Goal: Communication & Community: Ask a question

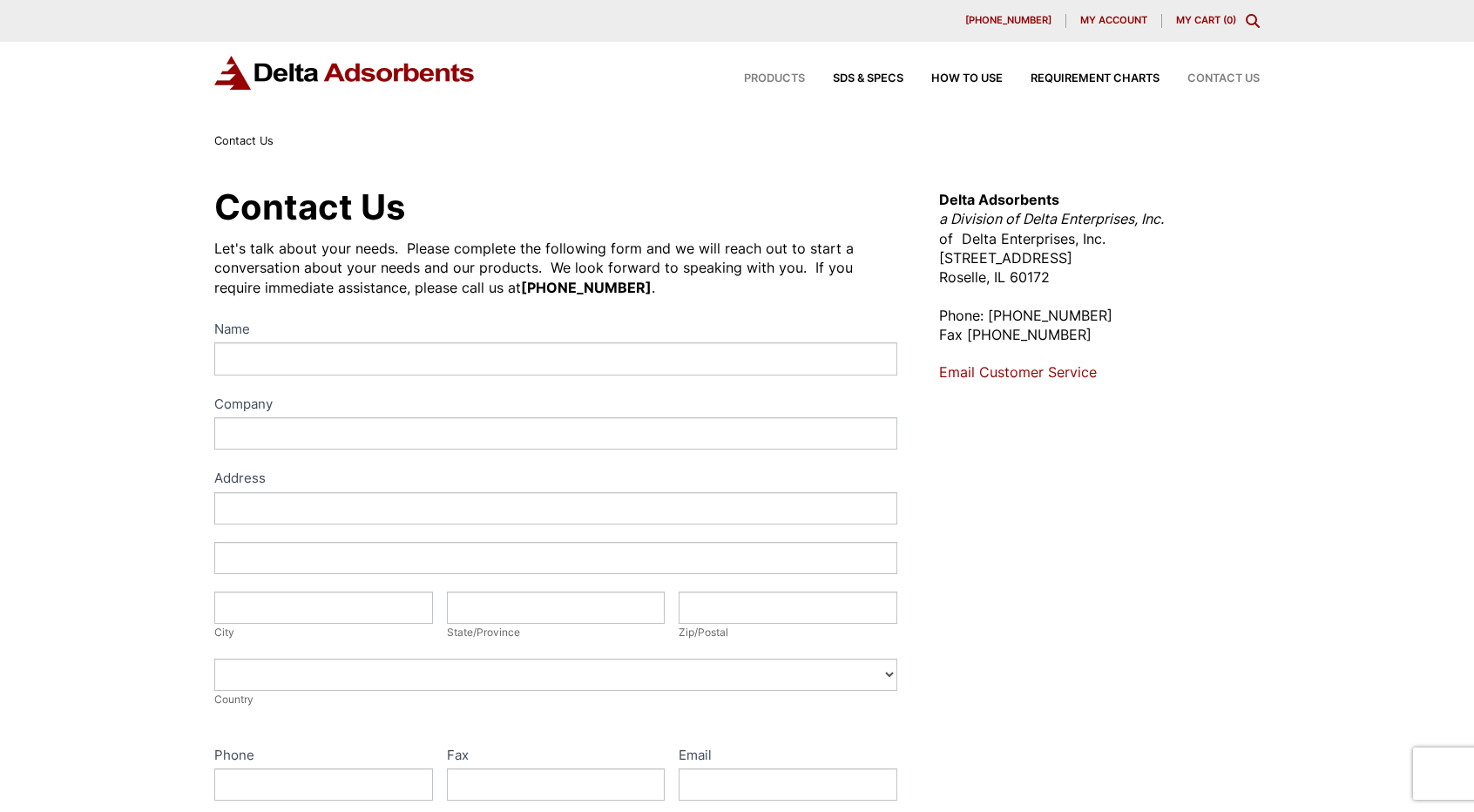
click at [771, 76] on span "Products" at bounding box center [775, 79] width 61 height 12
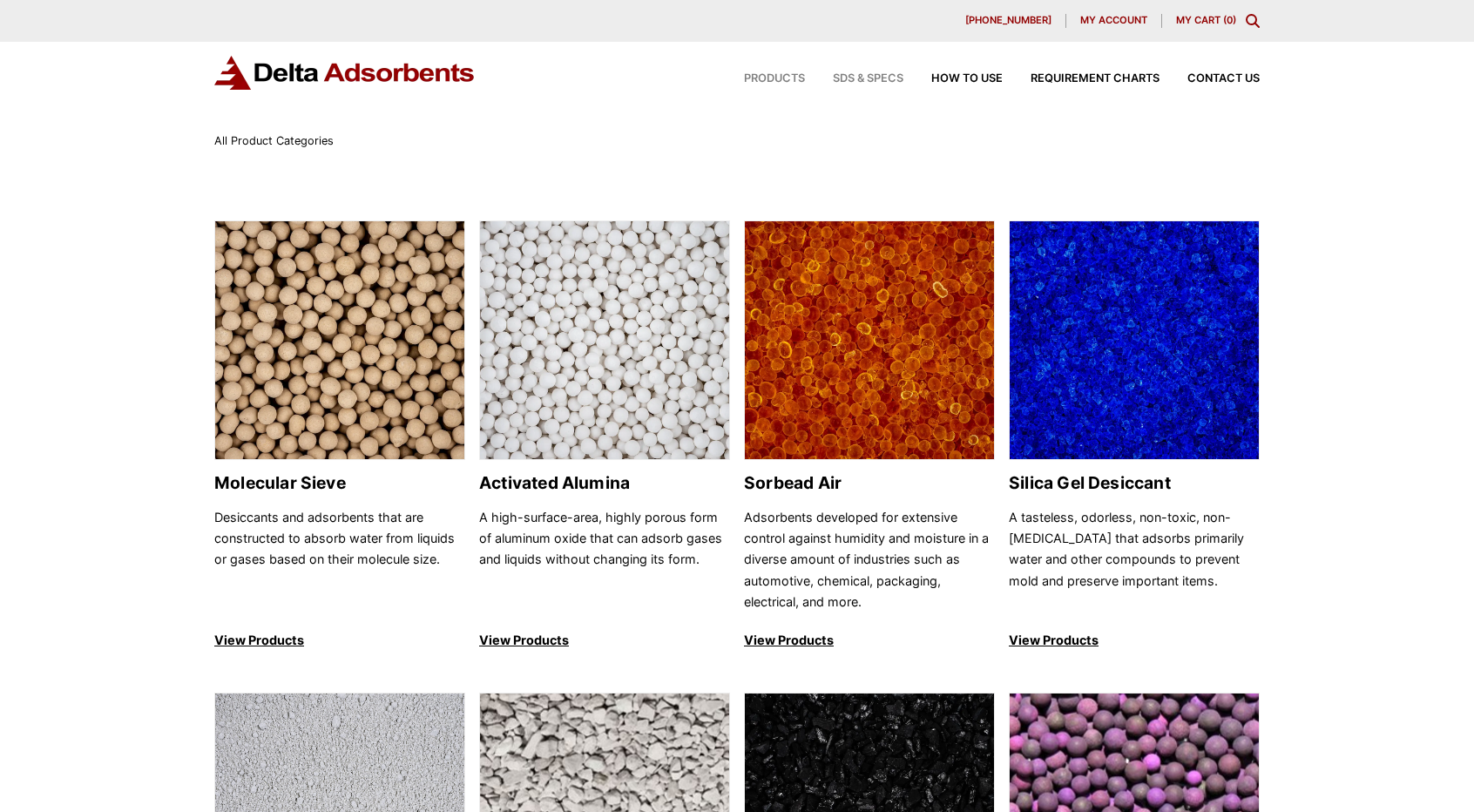
click at [896, 79] on span "SDS & SPECS" at bounding box center [868, 79] width 71 height 12
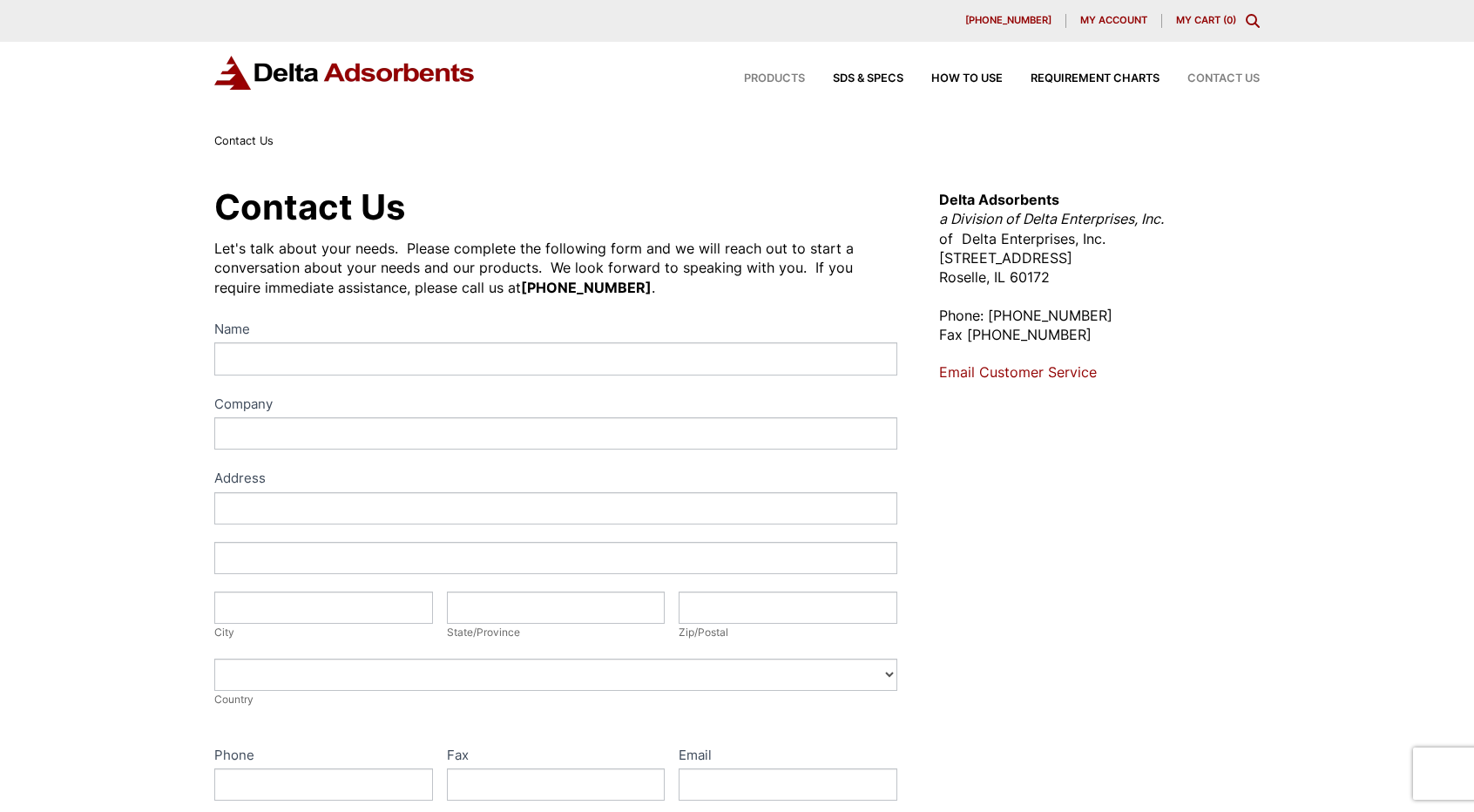
click at [769, 80] on span "Products" at bounding box center [775, 79] width 61 height 12
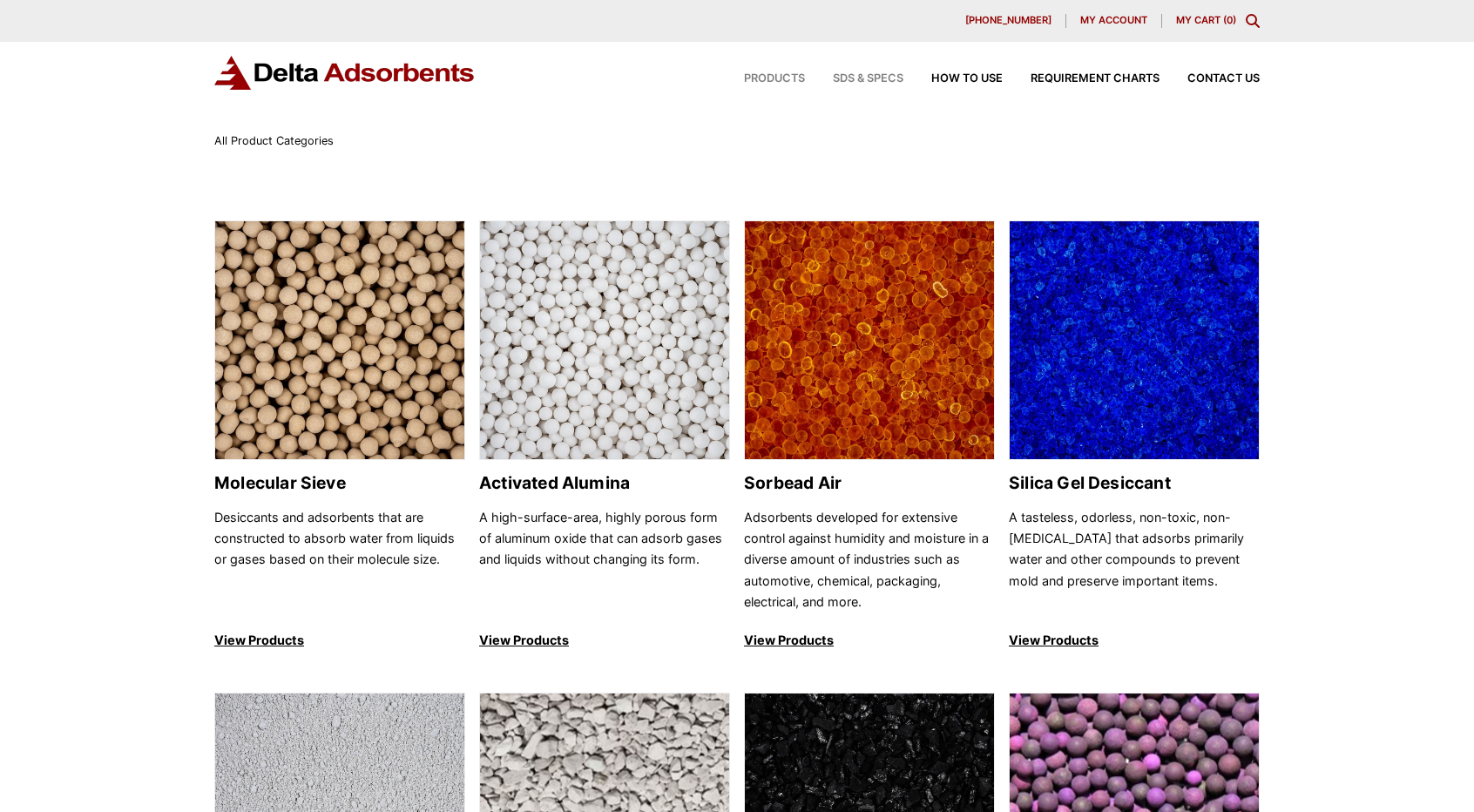
click at [867, 77] on span "SDS & SPECS" at bounding box center [868, 79] width 71 height 12
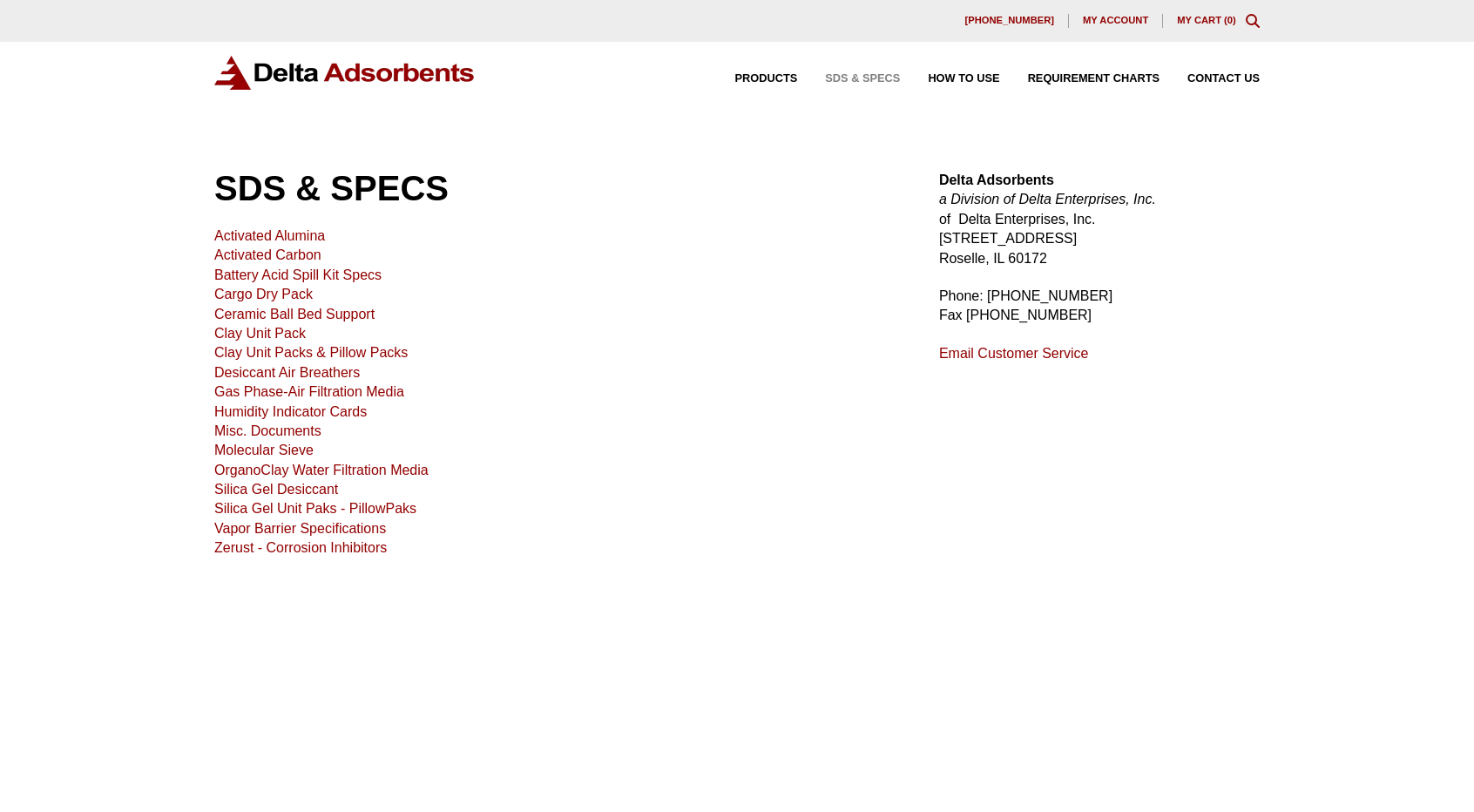
click at [1043, 353] on link "Email Customer Service" at bounding box center [1014, 353] width 149 height 15
click at [1152, 269] on div "Delta Adsorbents a Division of Delta Enterprises, Inc. of Delta Enterprises, In…" at bounding box center [1099, 267] width 321 height 193
click at [1224, 80] on span "Contact Us" at bounding box center [1223, 79] width 73 height 12
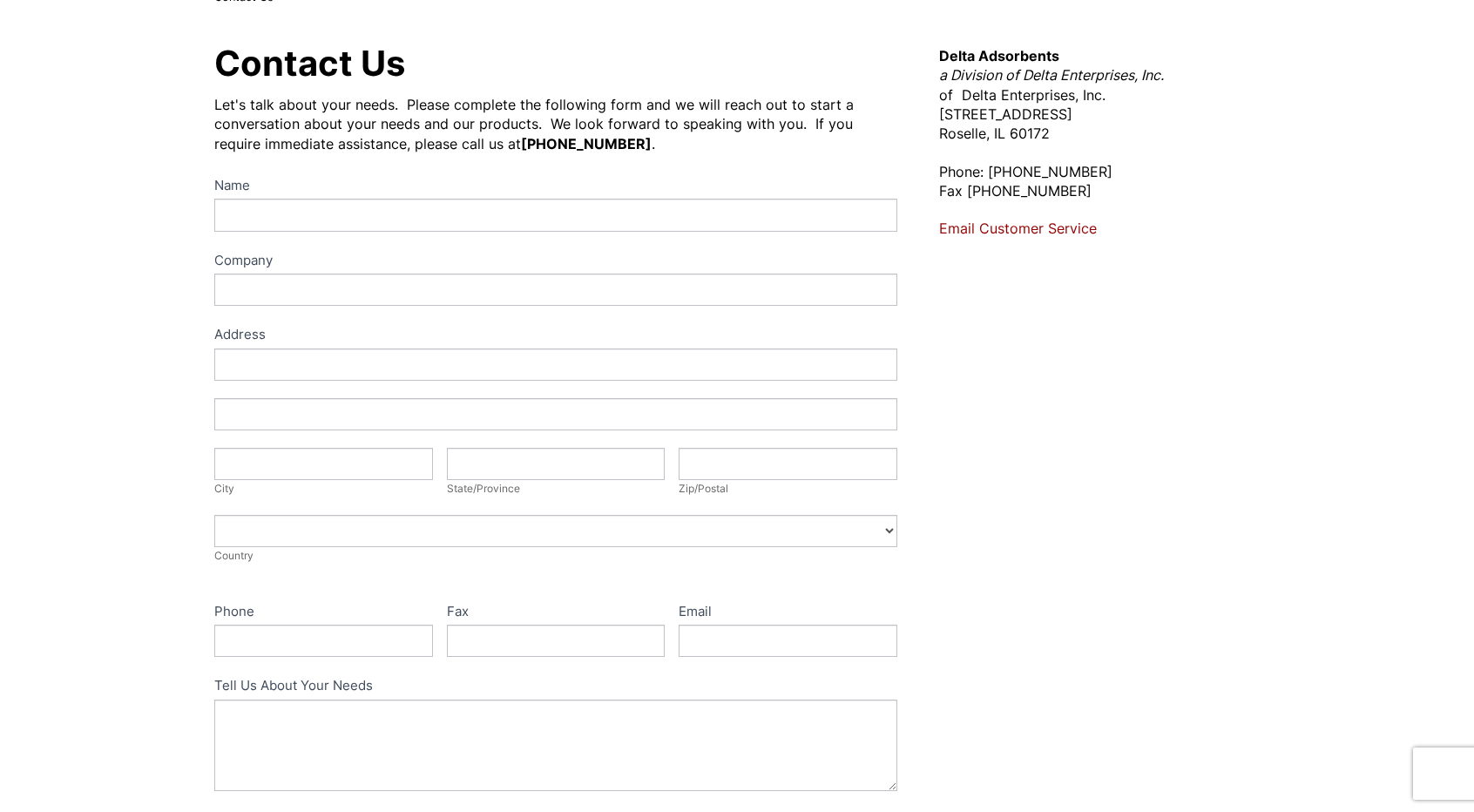
scroll to position [141, 0]
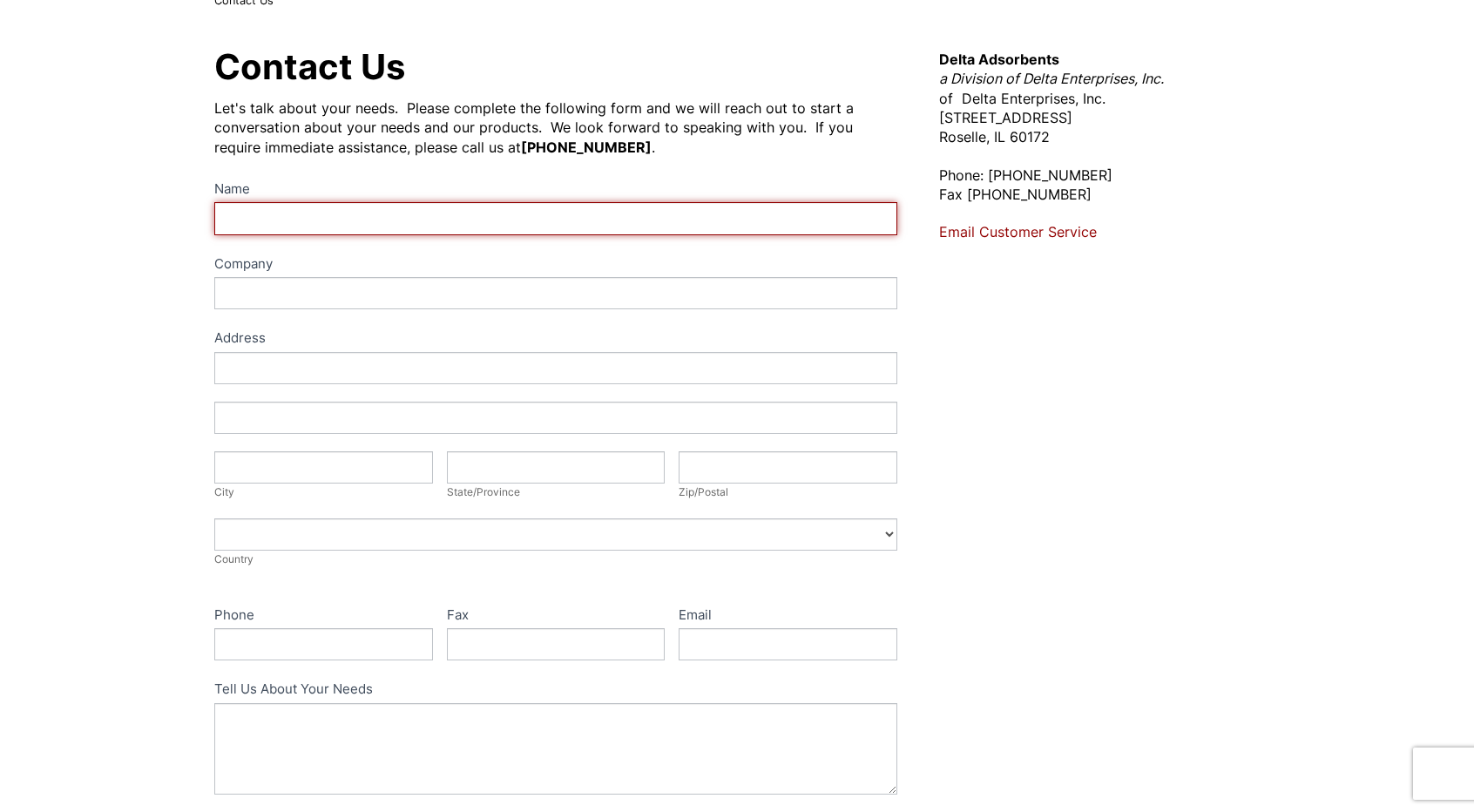
click at [267, 216] on input "Name" at bounding box center [556, 218] width 683 height 32
type input "[PERSON_NAME]"
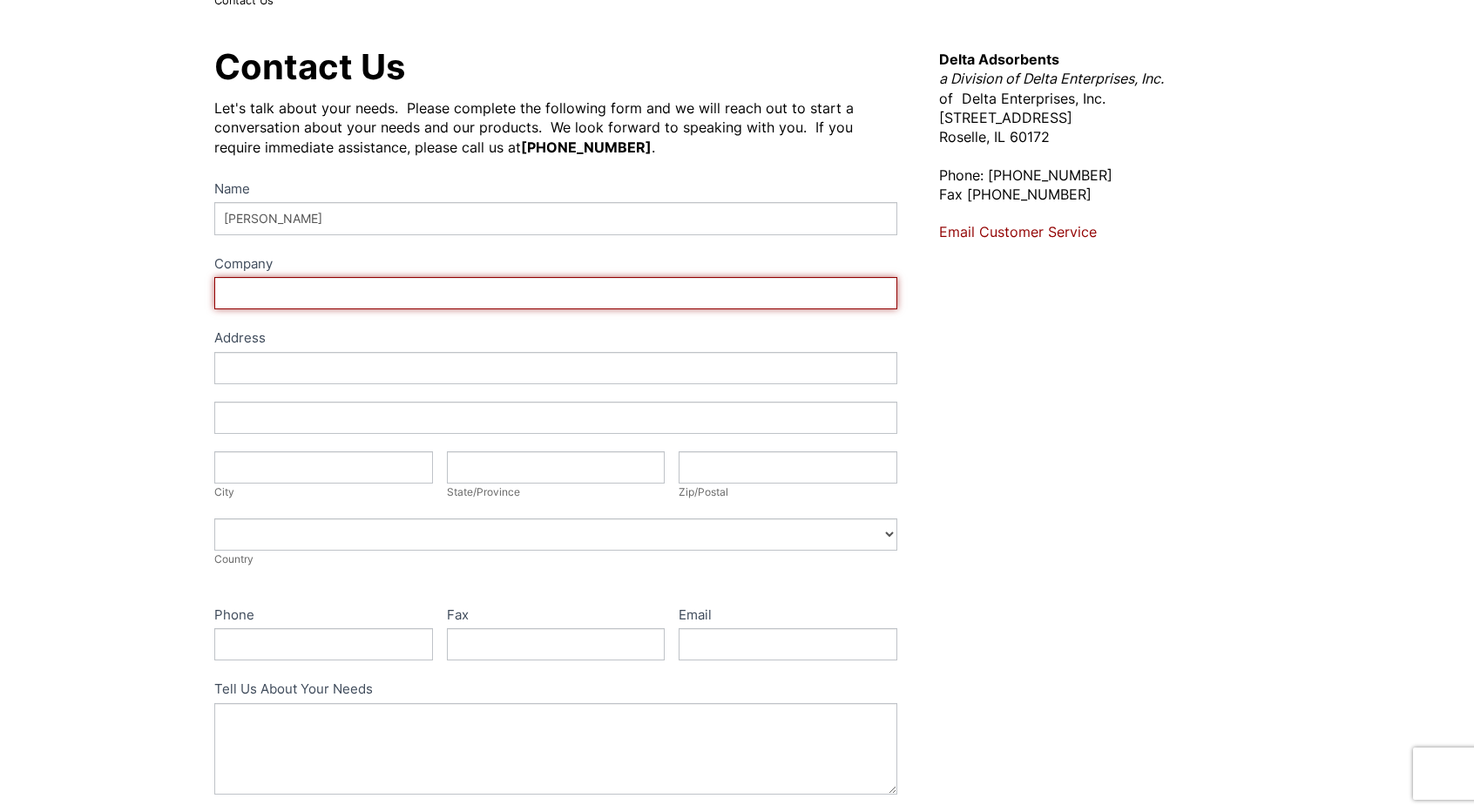
click at [238, 294] on input "Company" at bounding box center [556, 293] width 683 height 32
type input "Boreal Omega"
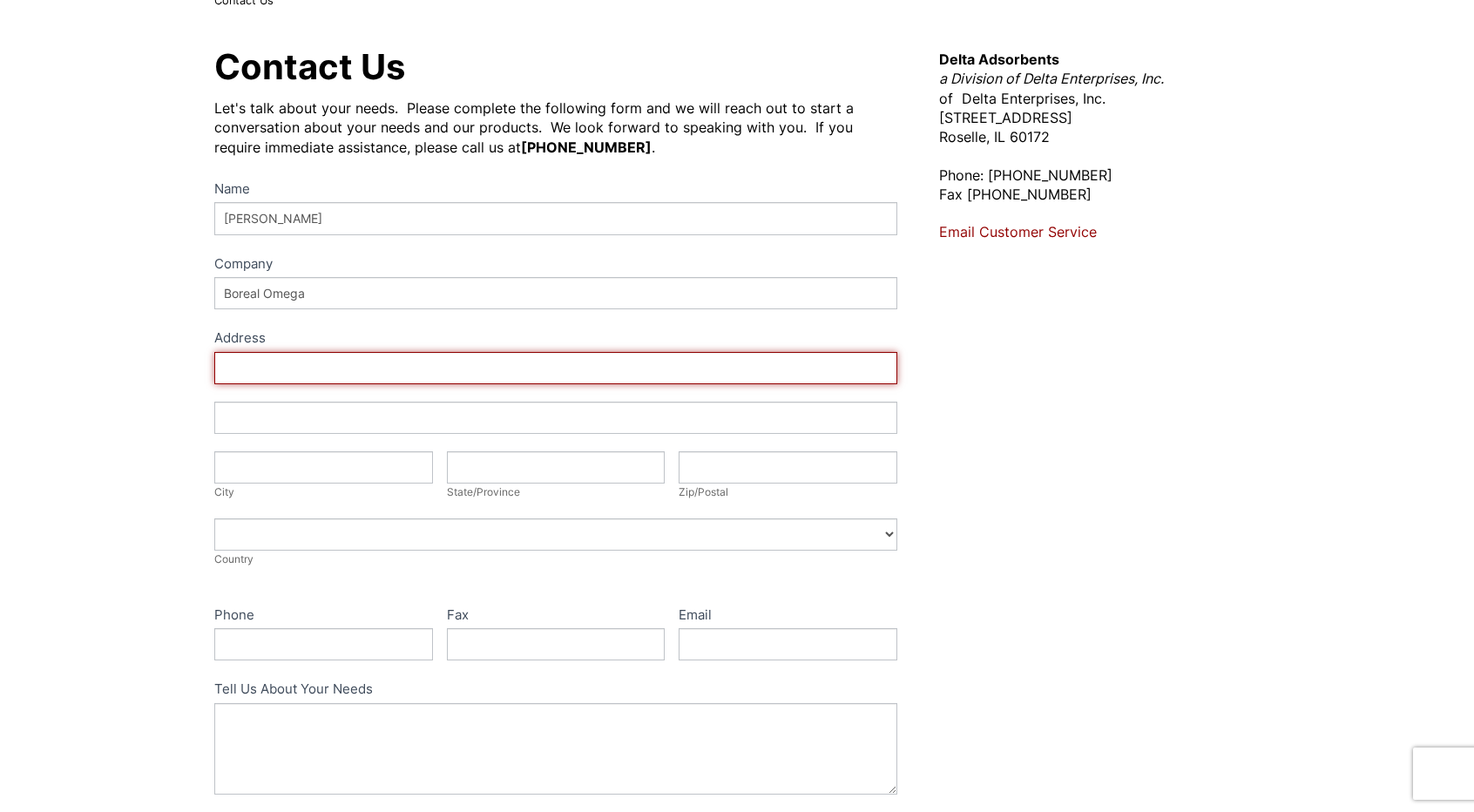
click at [233, 370] on input "Address" at bounding box center [556, 368] width 683 height 32
type input "400 - [GEOGRAPHIC_DATA]"
type input "Brossard"
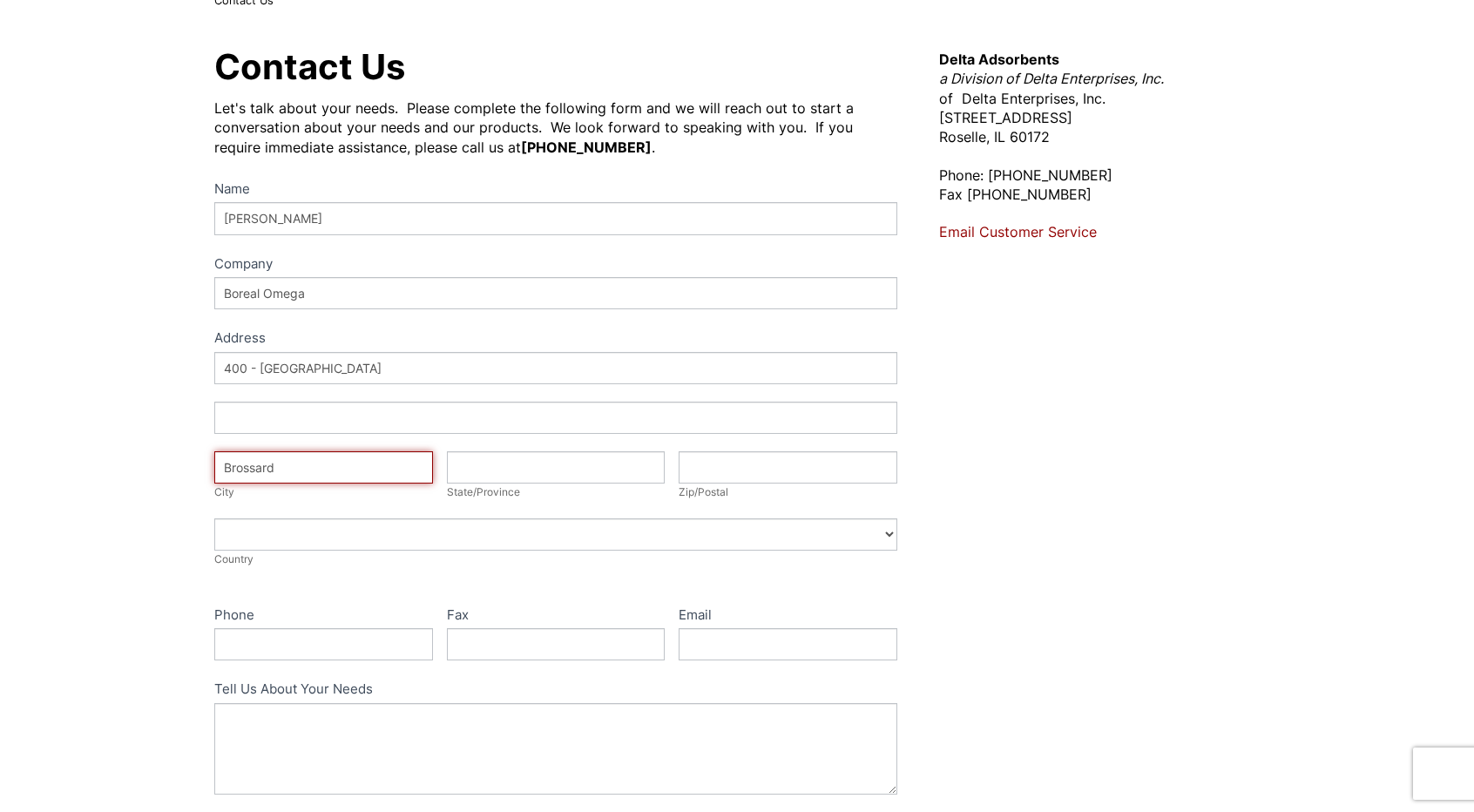
type input "[GEOGRAPHIC_DATA]"
type input "J4Z 3P5"
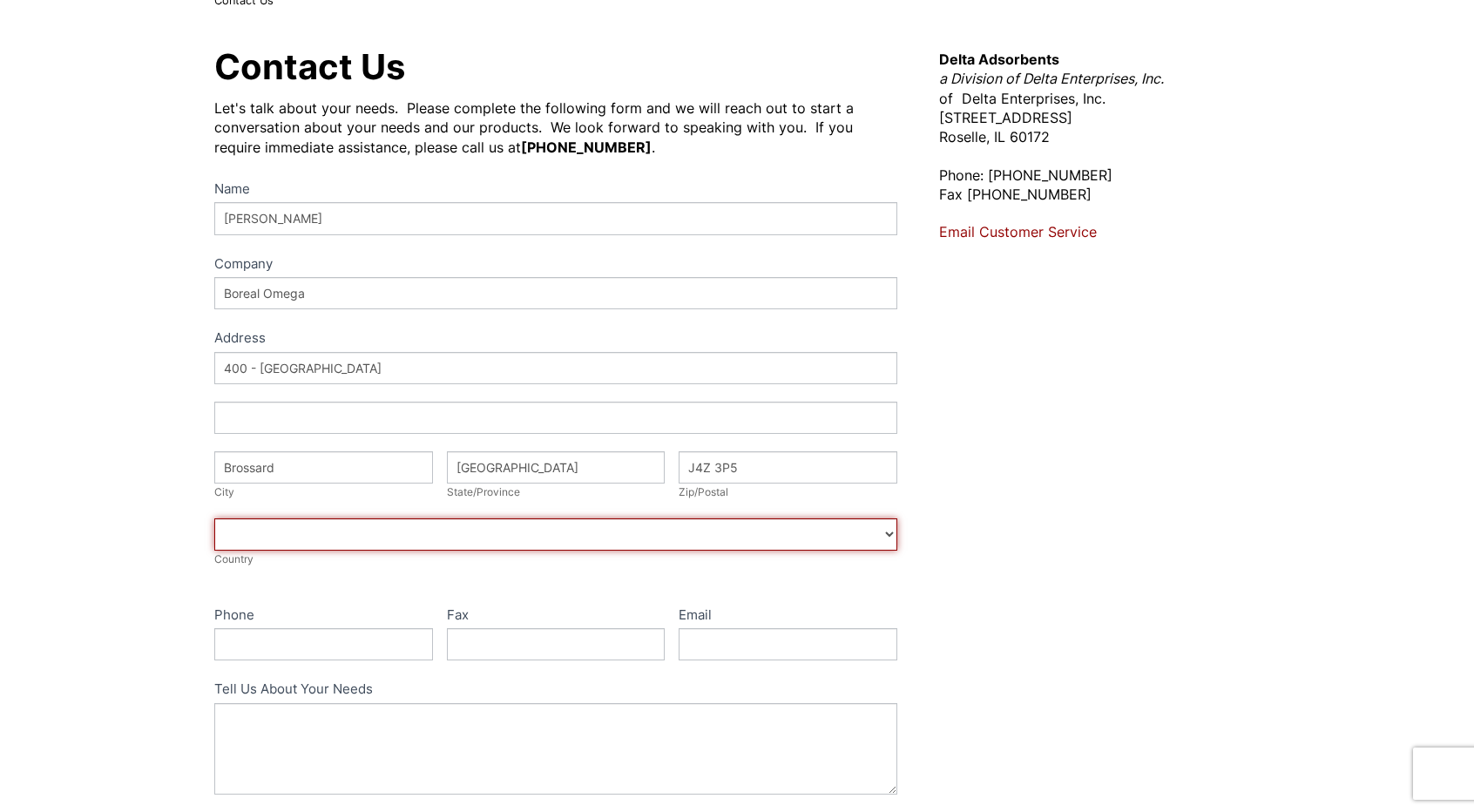
select select "[GEOGRAPHIC_DATA]"
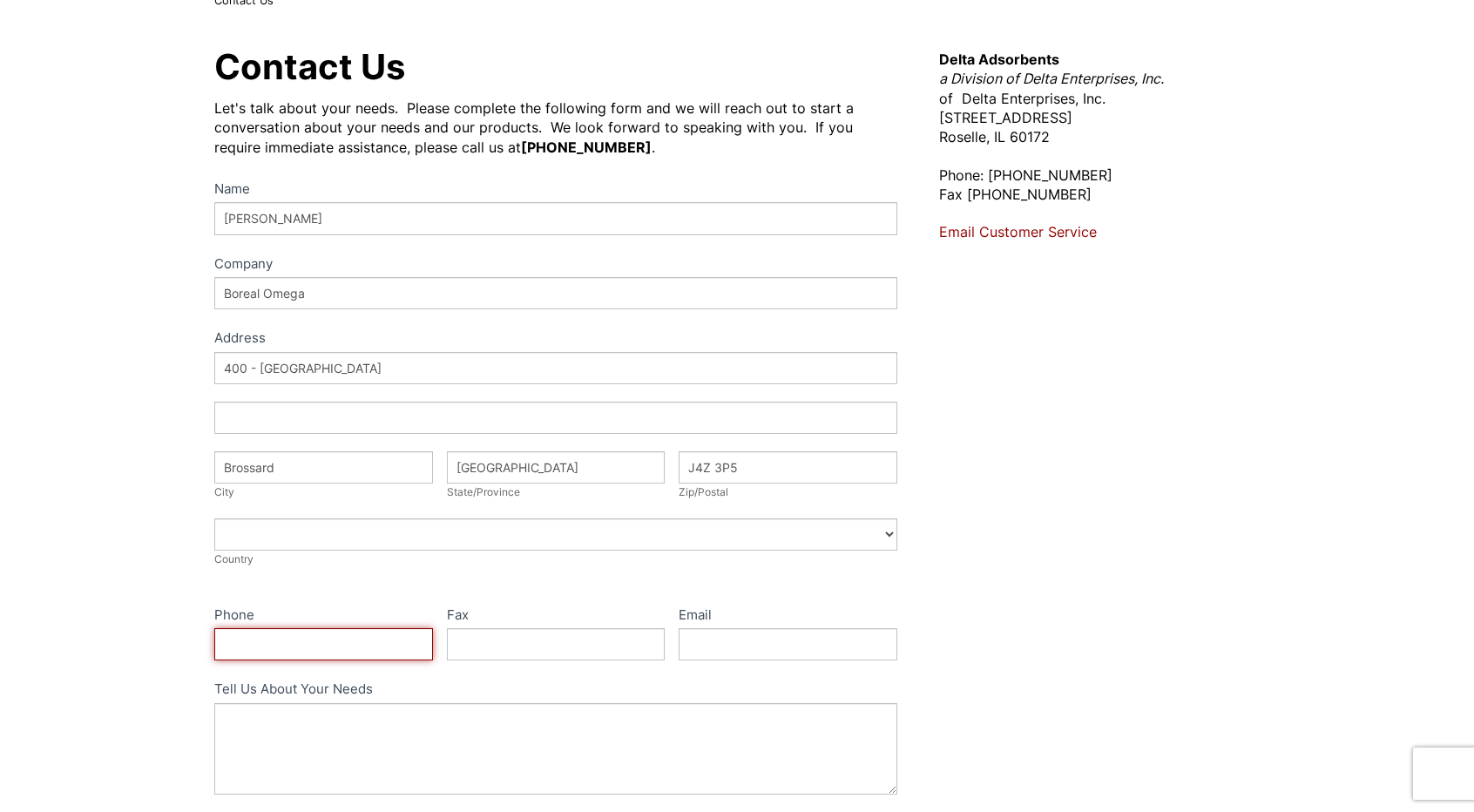
type input "5147087097"
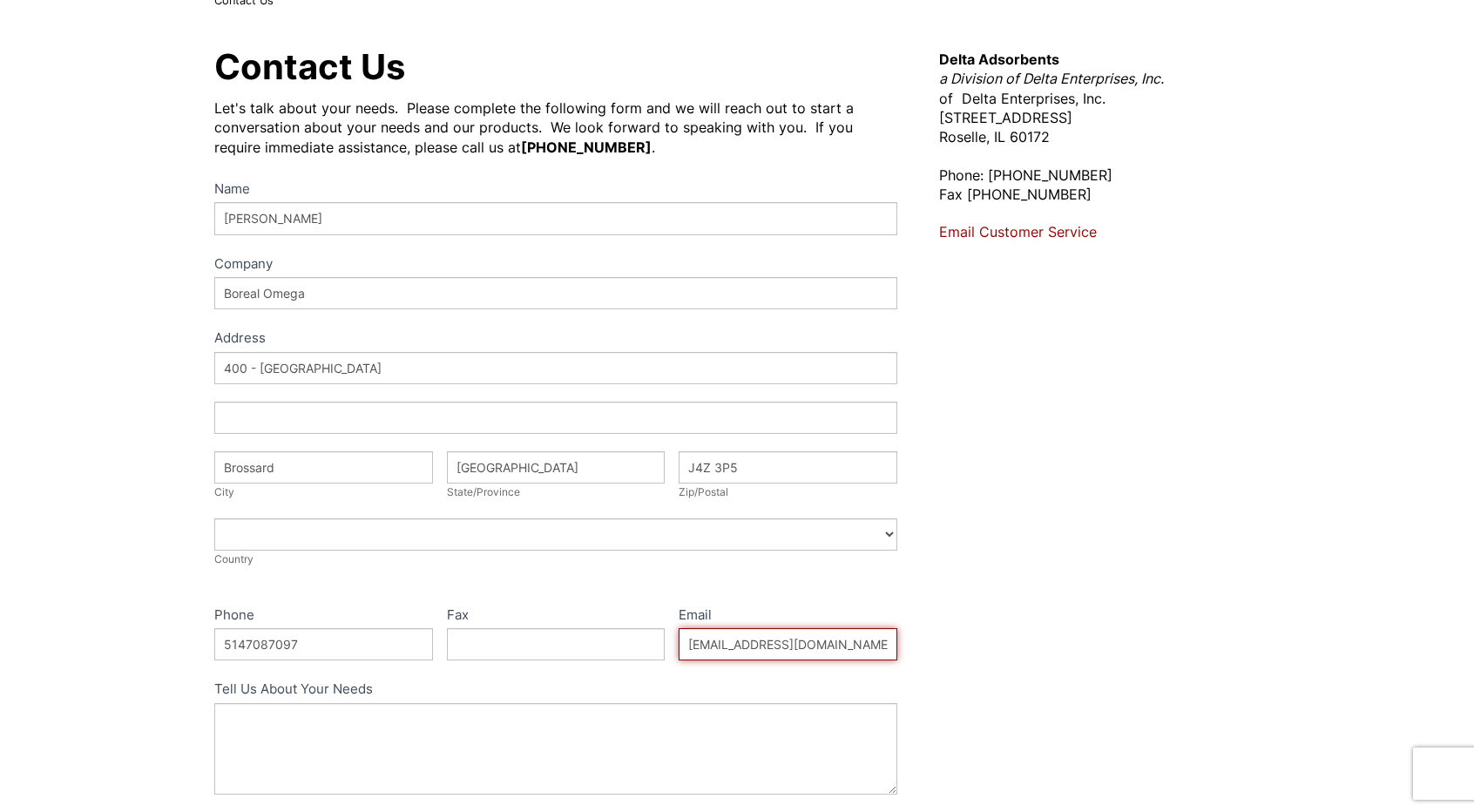
click at [840, 645] on input "[EMAIL_ADDRESS][DOMAIN_NAME]" at bounding box center [788, 644] width 218 height 32
type input "m"
type input "[PERSON_NAME][EMAIL_ADDRESS][PERSON_NAME][DOMAIN_NAME]"
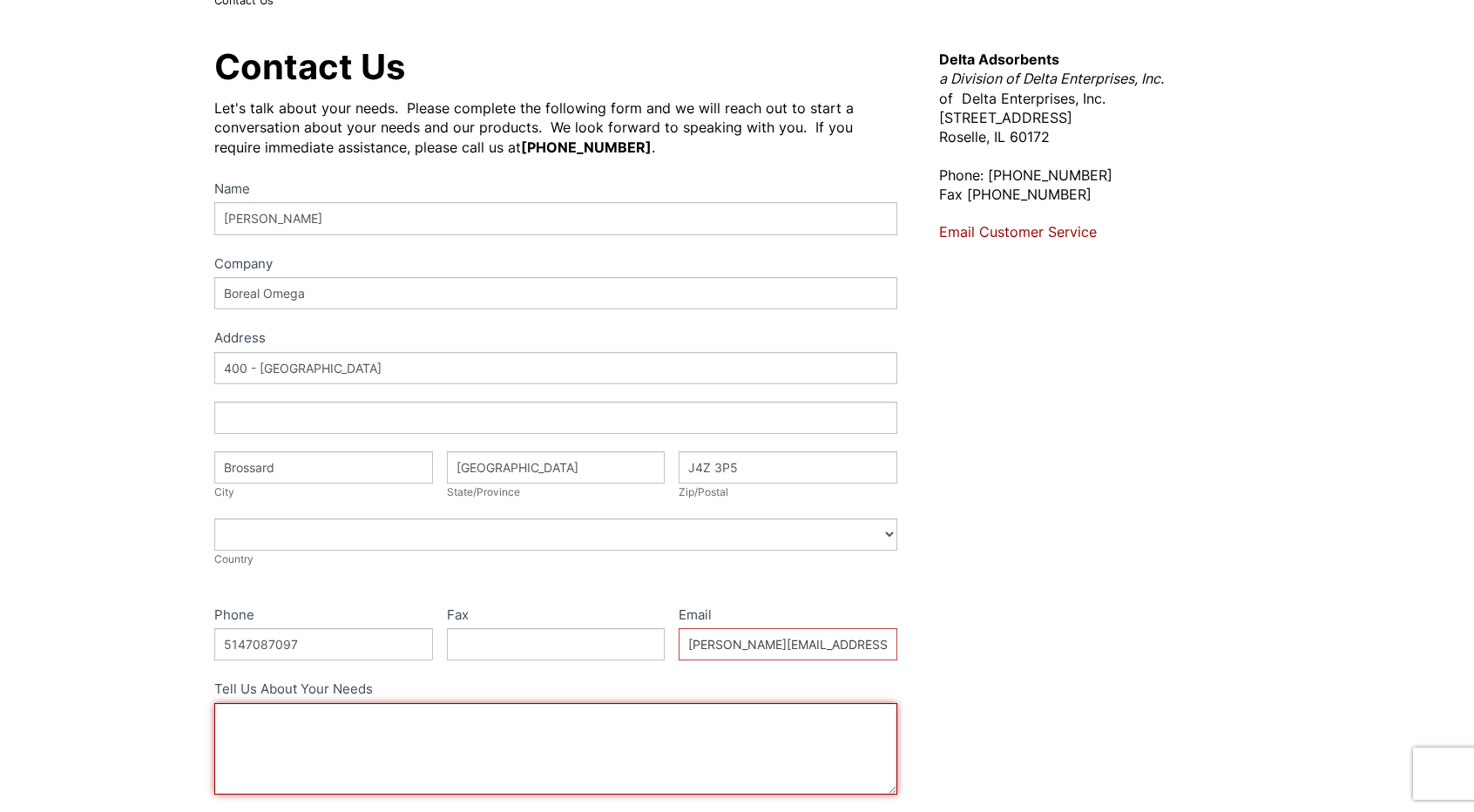
click at [252, 712] on textarea "Tell Us About Your Needs" at bounding box center [556, 748] width 683 height 91
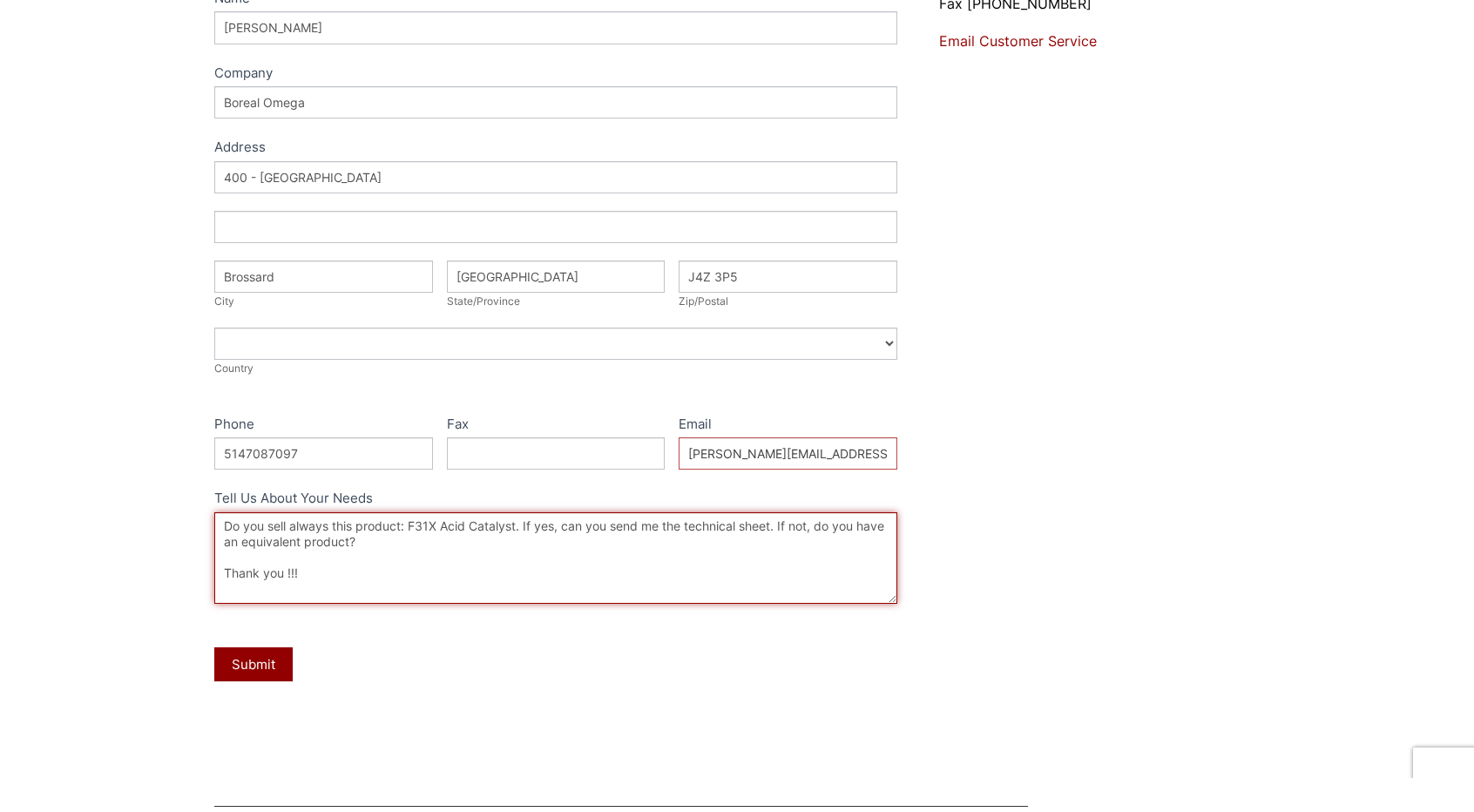
scroll to position [333, 0]
type textarea "Do you sell always this product: F31X Acid Catalyst. If yes, can you send me th…"
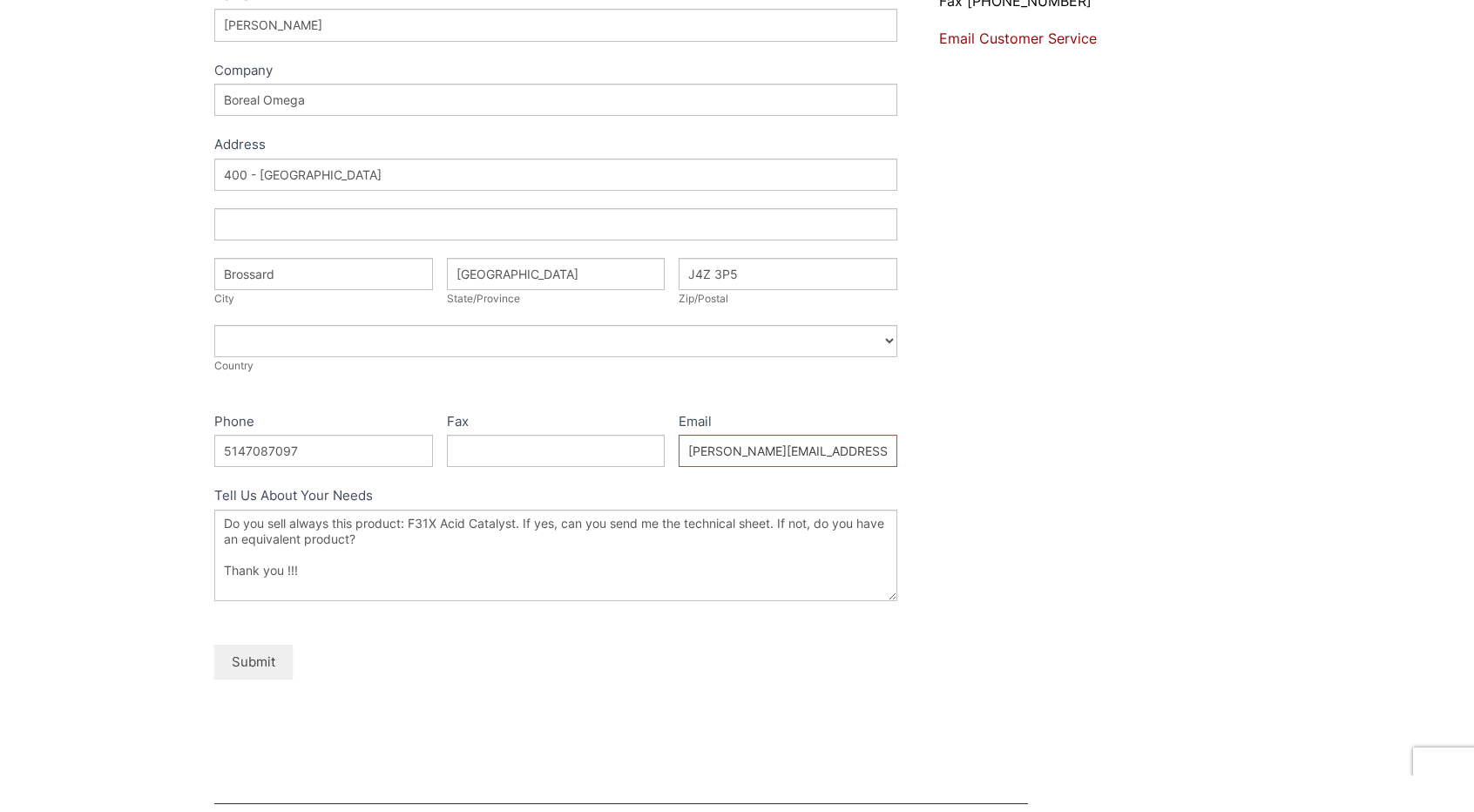
click at [257, 654] on button "Submit" at bounding box center [254, 662] width 79 height 34
